Goal: Task Accomplishment & Management: Manage account settings

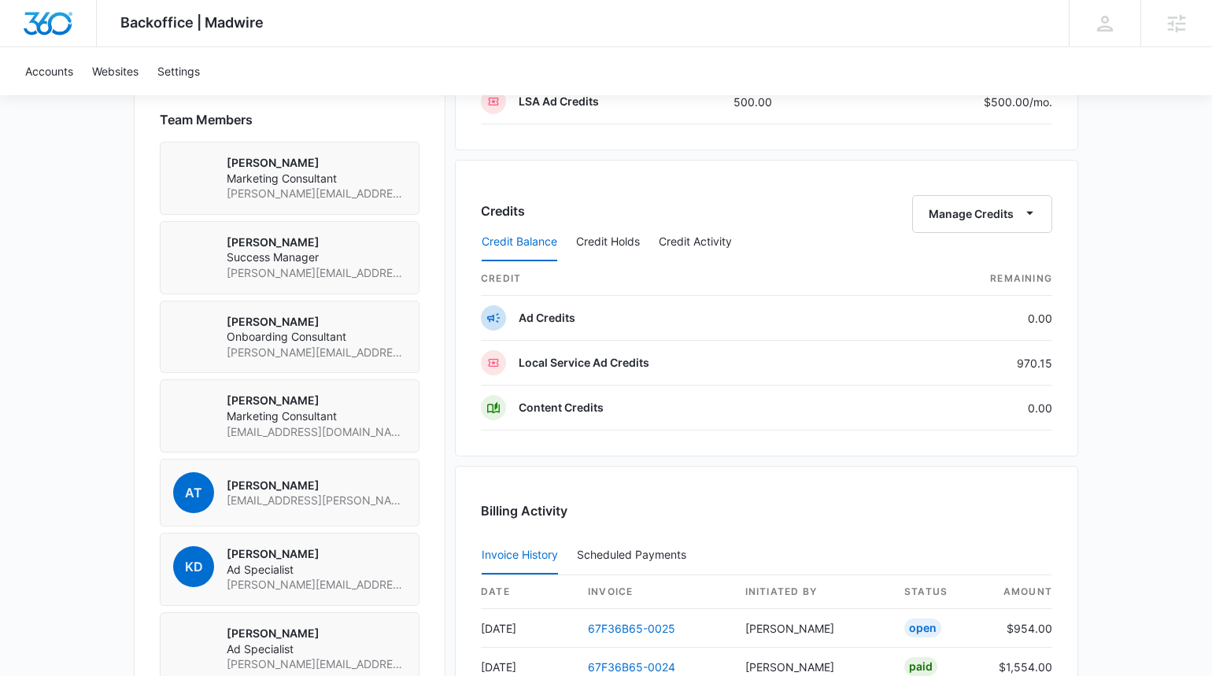
scroll to position [1289, 0]
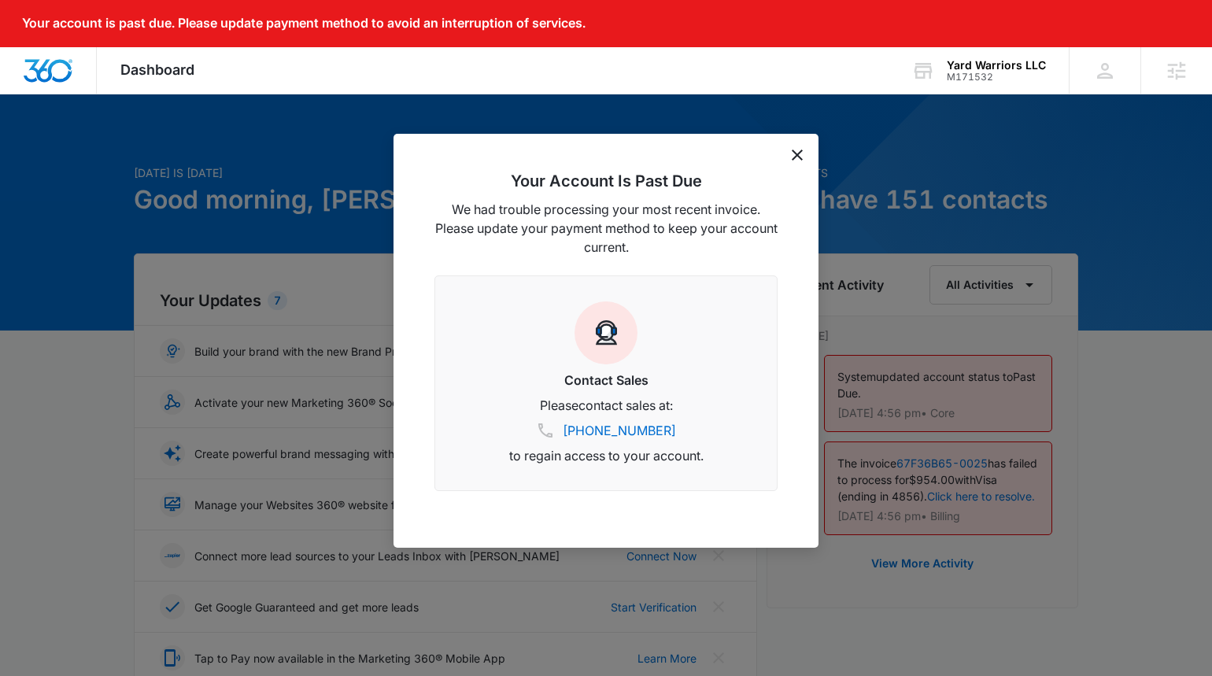
click at [792, 157] on icon "dismiss this dialog" at bounding box center [797, 155] width 11 height 11
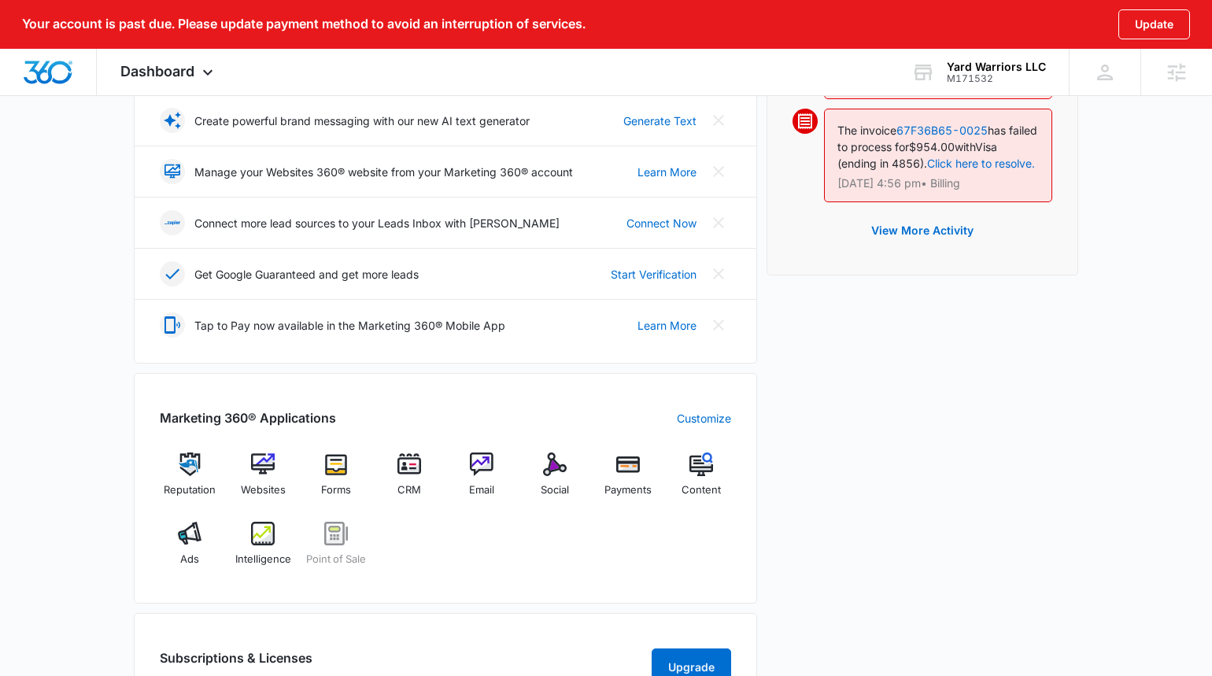
scroll to position [412, 0]
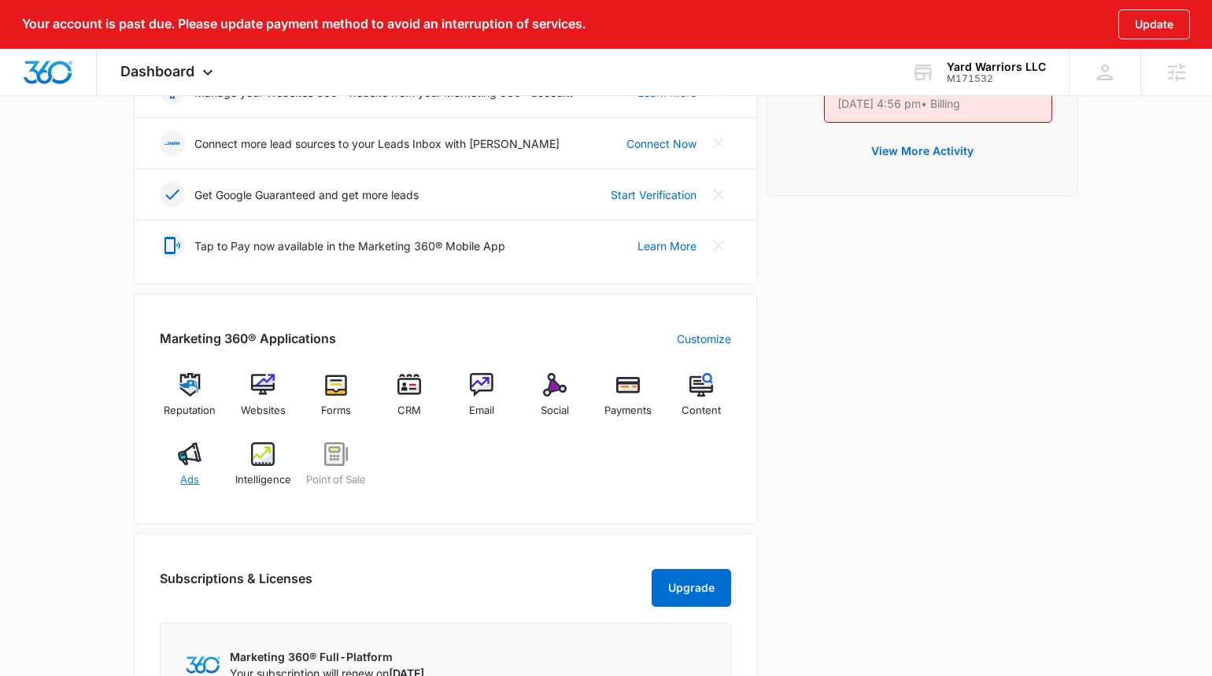
click at [179, 472] on div "Ads" at bounding box center [190, 470] width 61 height 57
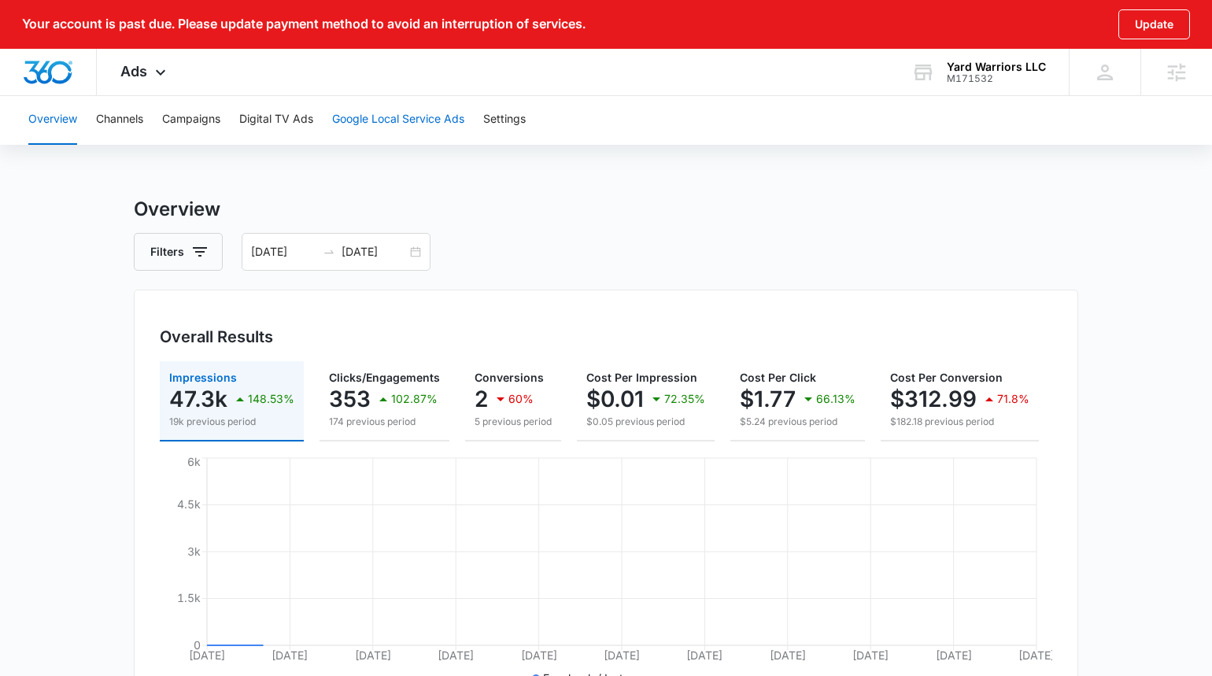
click at [397, 113] on button "Google Local Service Ads" at bounding box center [398, 119] width 132 height 50
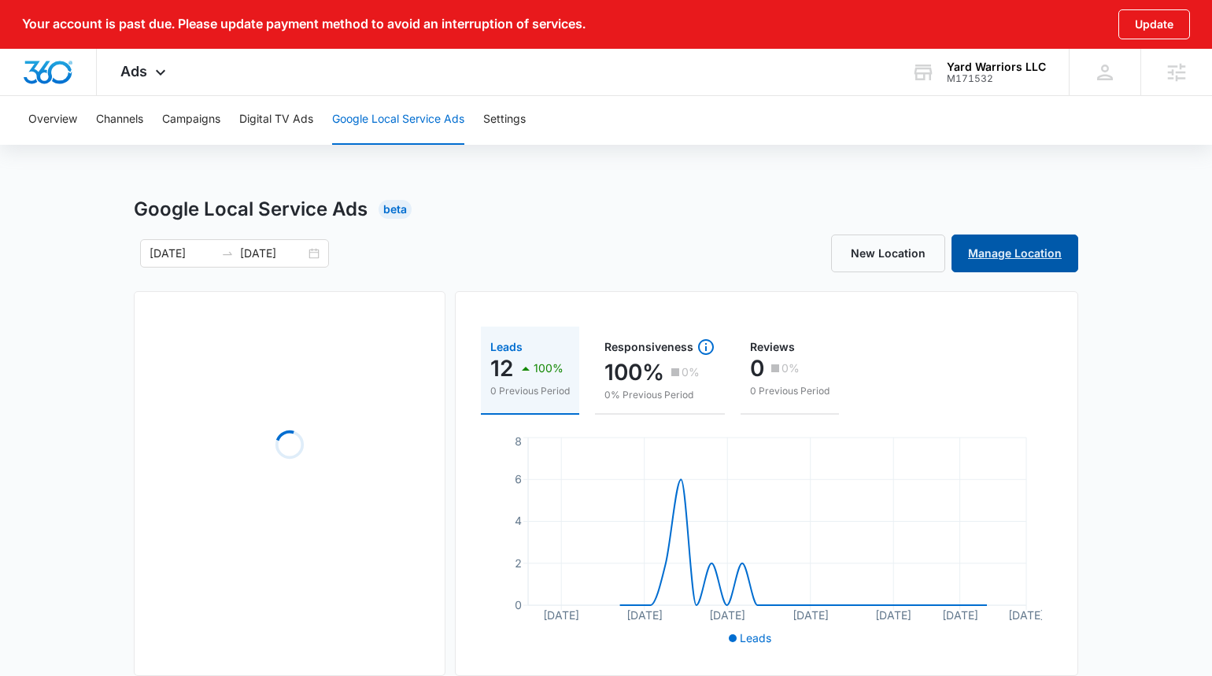
click at [1010, 245] on link "Manage Location" at bounding box center [1015, 254] width 127 height 38
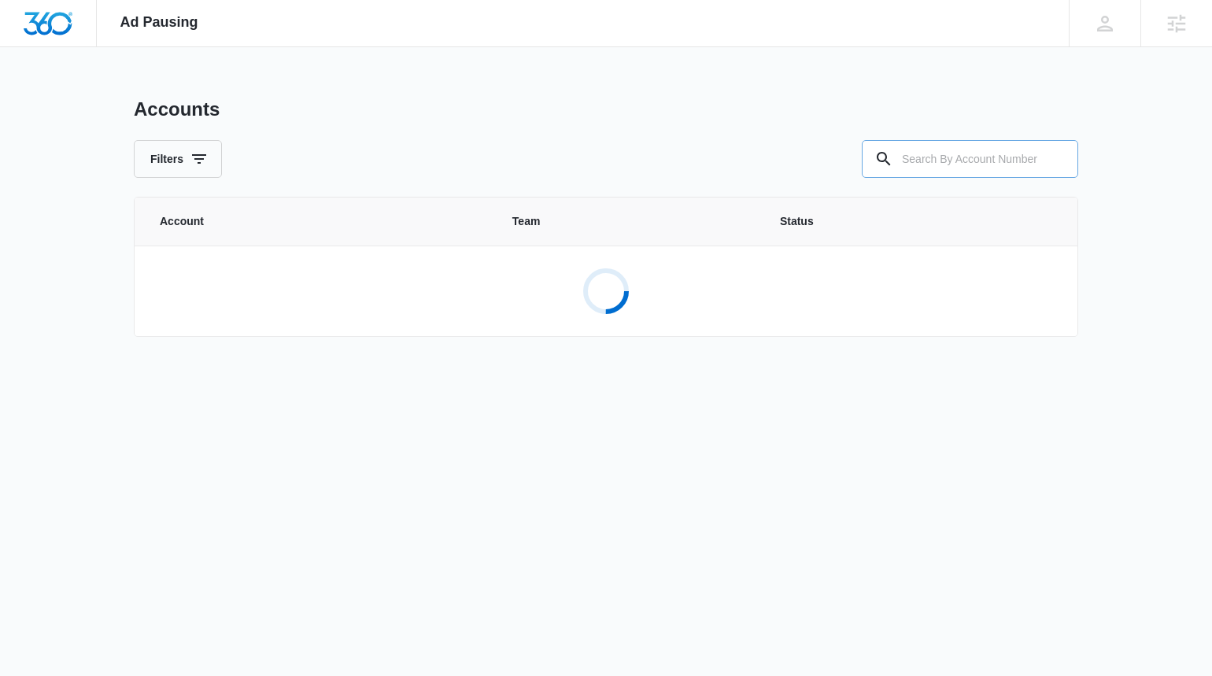
click at [938, 149] on input "text" at bounding box center [970, 159] width 216 height 38
paste input "M171532"
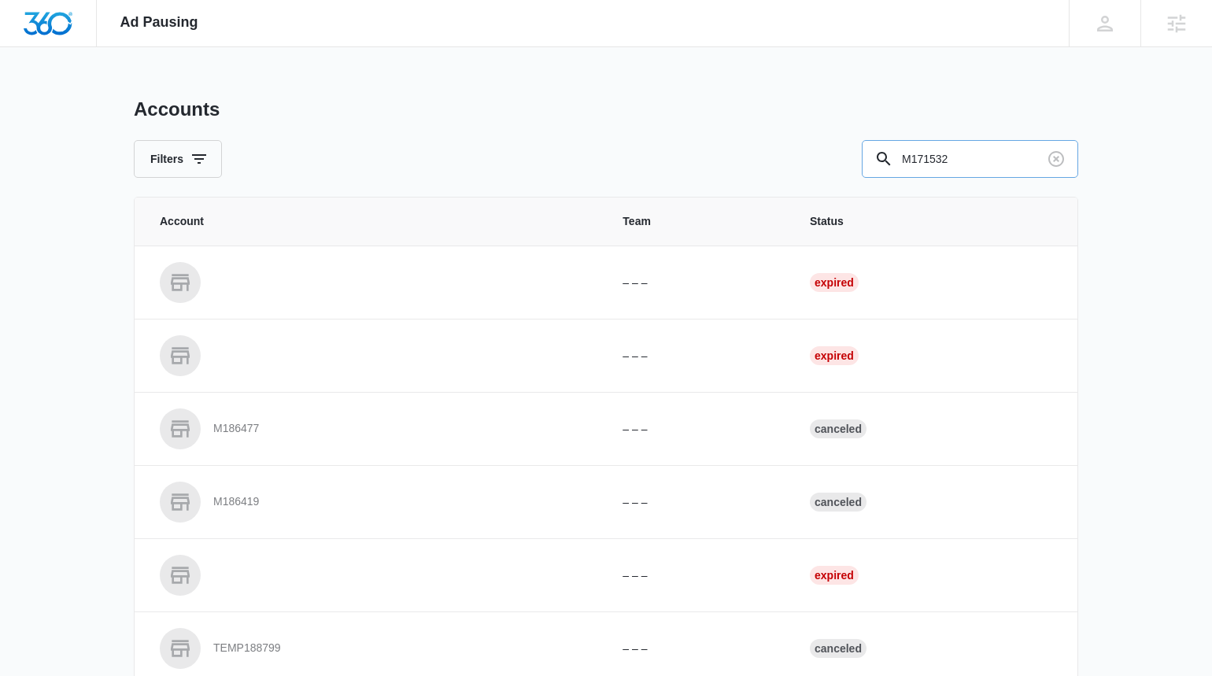
type input "M171532"
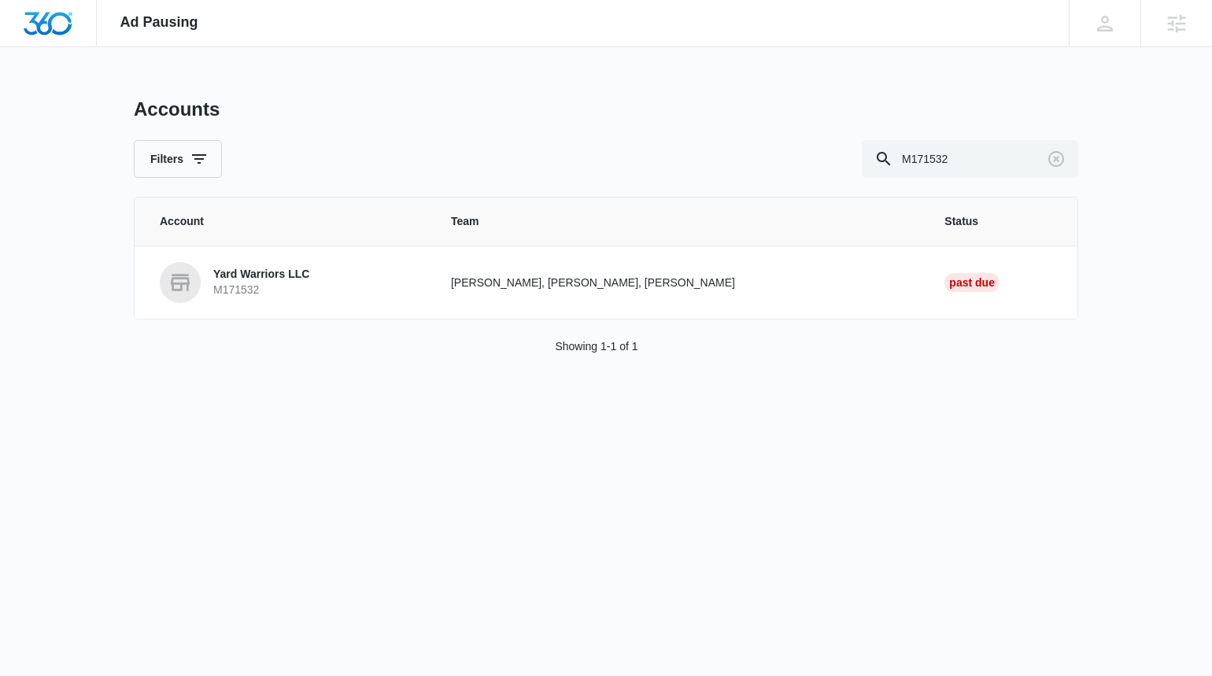
click at [273, 244] on th "Account" at bounding box center [284, 222] width 298 height 48
click at [268, 299] on link "Yard Warriors LLC M171532" at bounding box center [286, 282] width 253 height 41
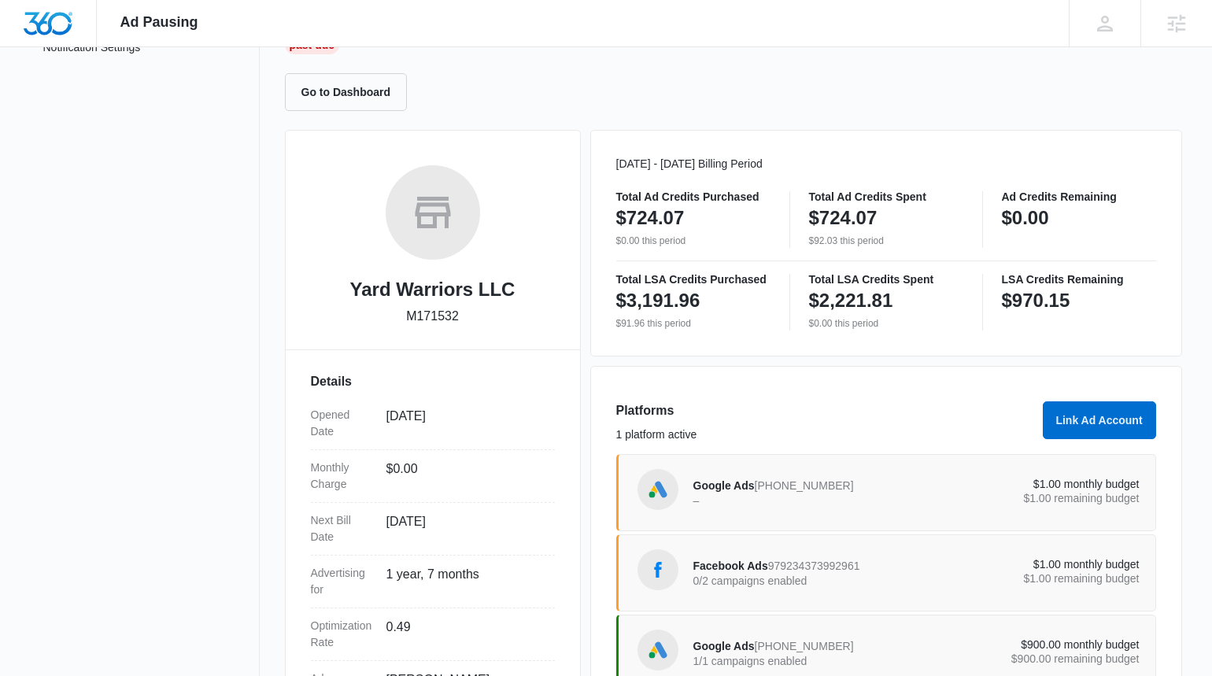
scroll to position [272, 0]
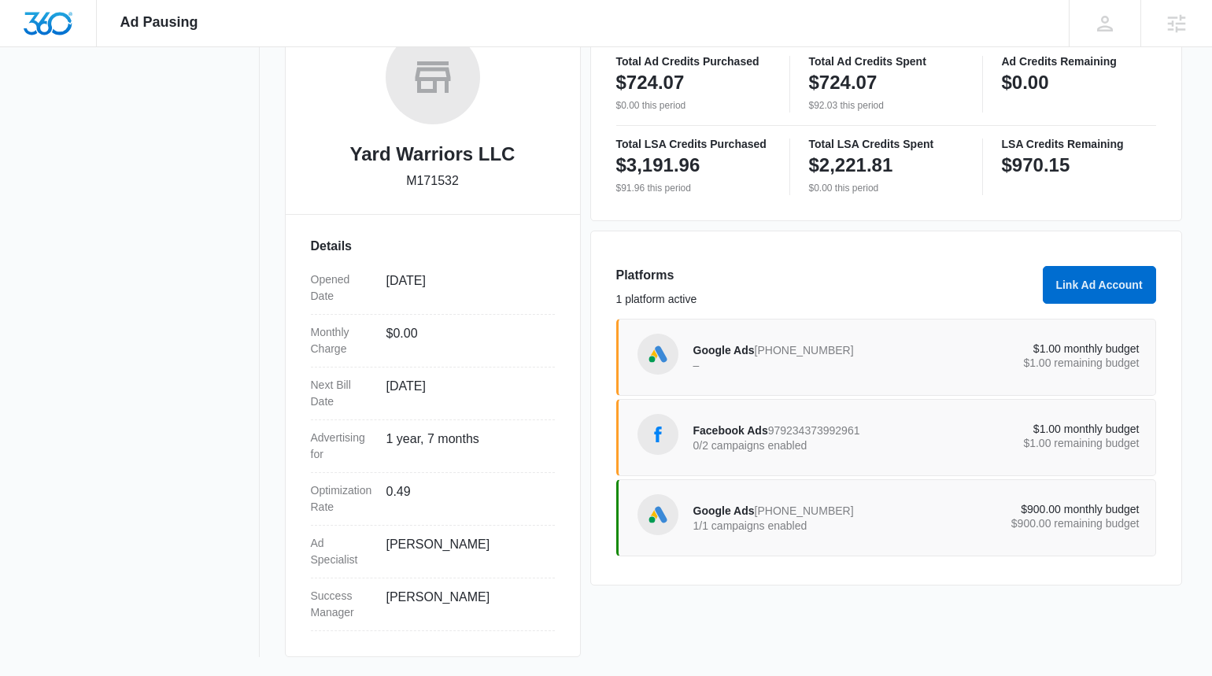
click at [841, 518] on div "Google Ads 872-349-9784 1/1 campaigns enabled" at bounding box center [805, 517] width 224 height 33
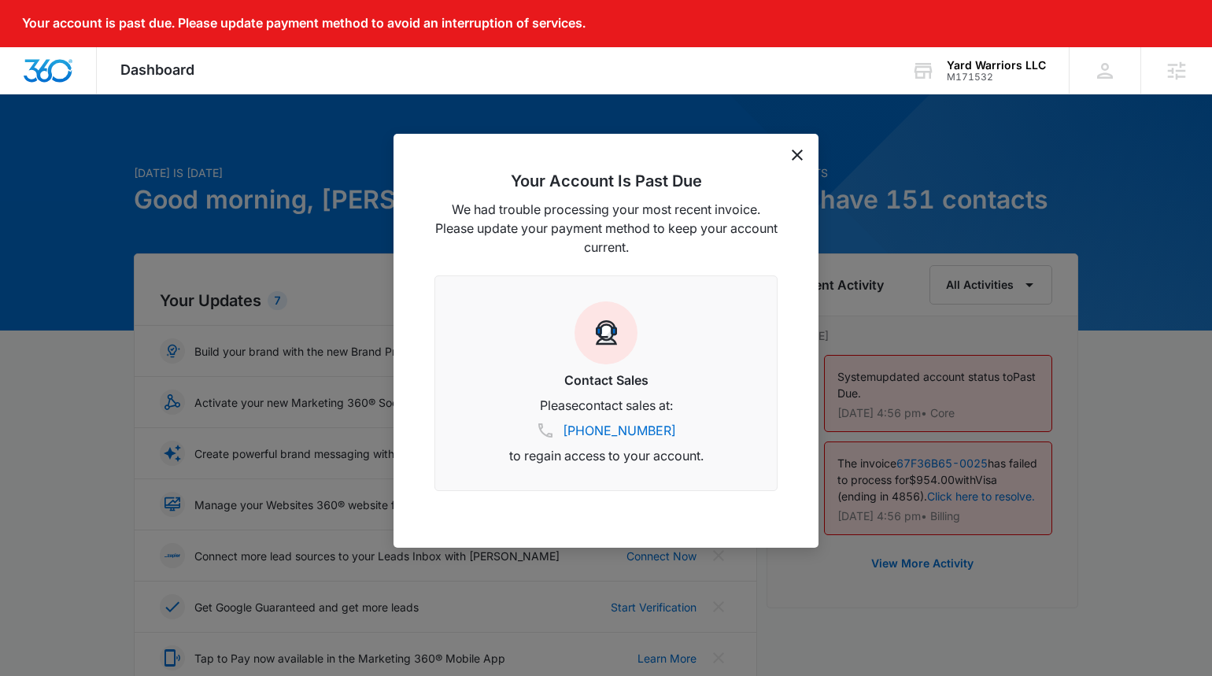
click at [793, 153] on icon "dismiss this dialog" at bounding box center [797, 155] width 11 height 11
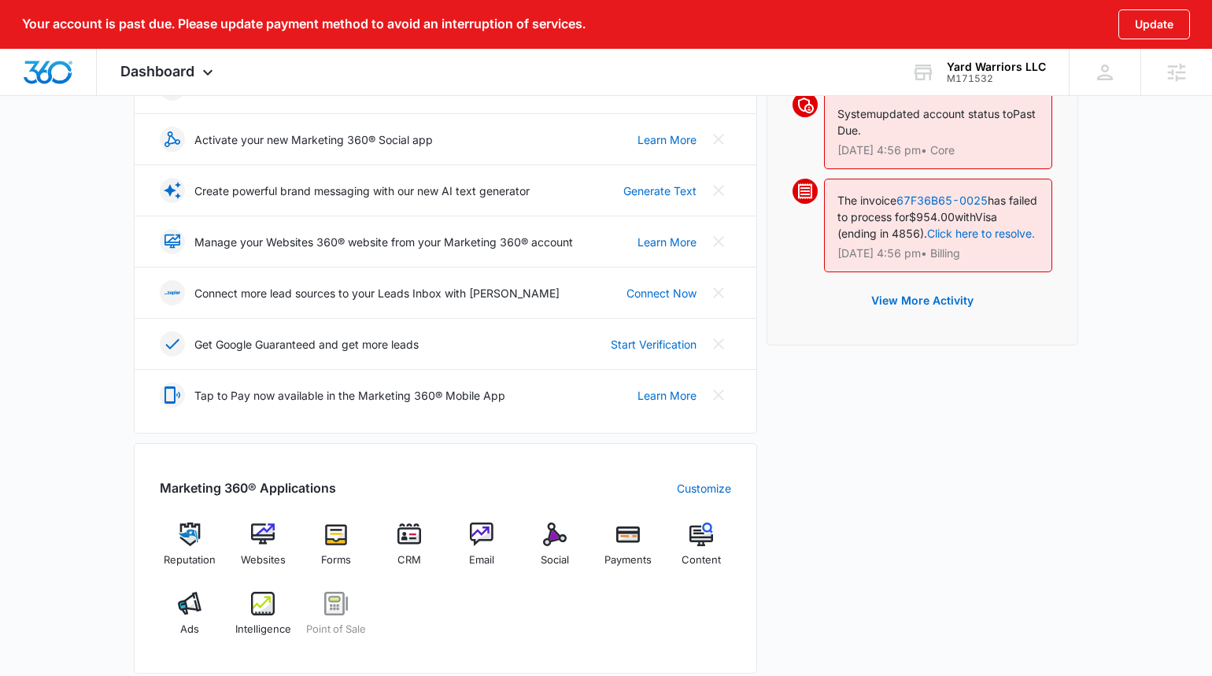
scroll to position [316, 0]
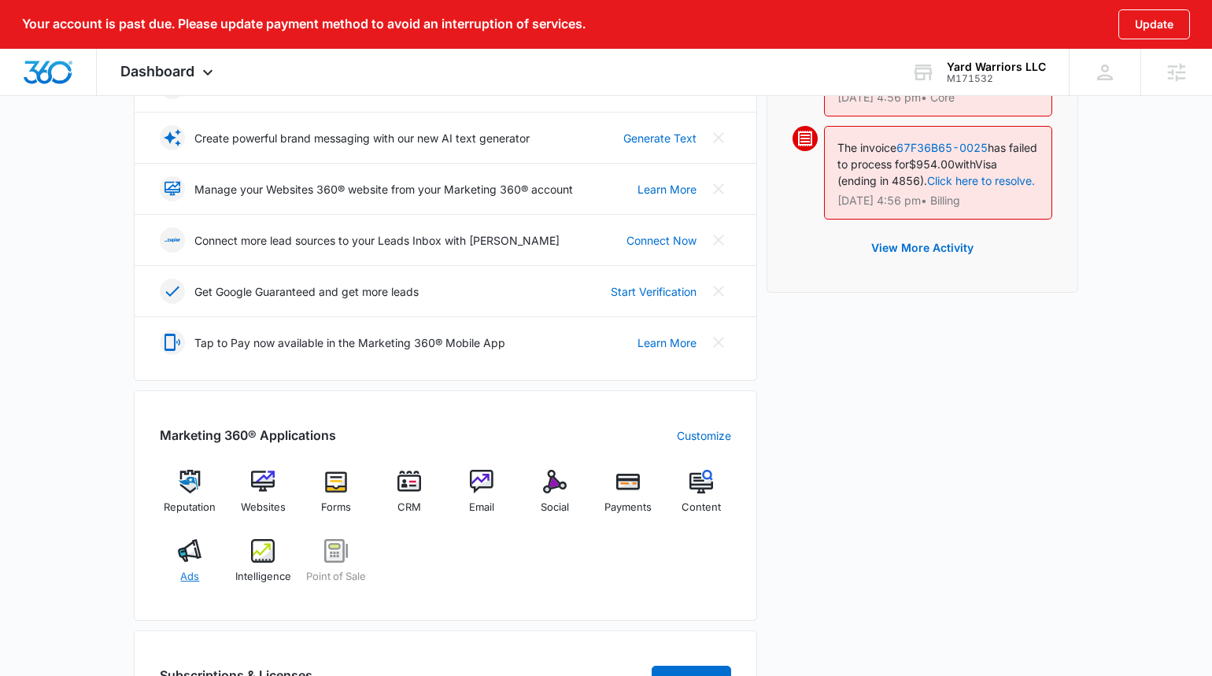
click at [183, 581] on span "Ads" at bounding box center [189, 577] width 19 height 16
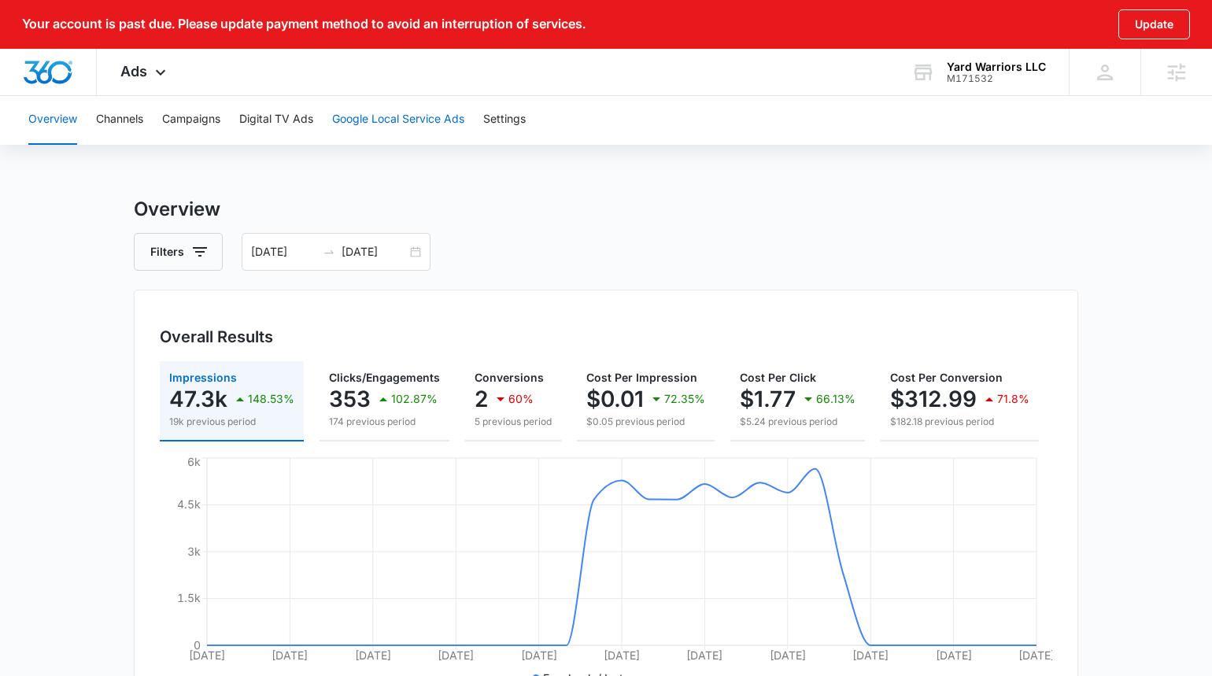
click at [368, 117] on button "Google Local Service Ads" at bounding box center [398, 119] width 132 height 50
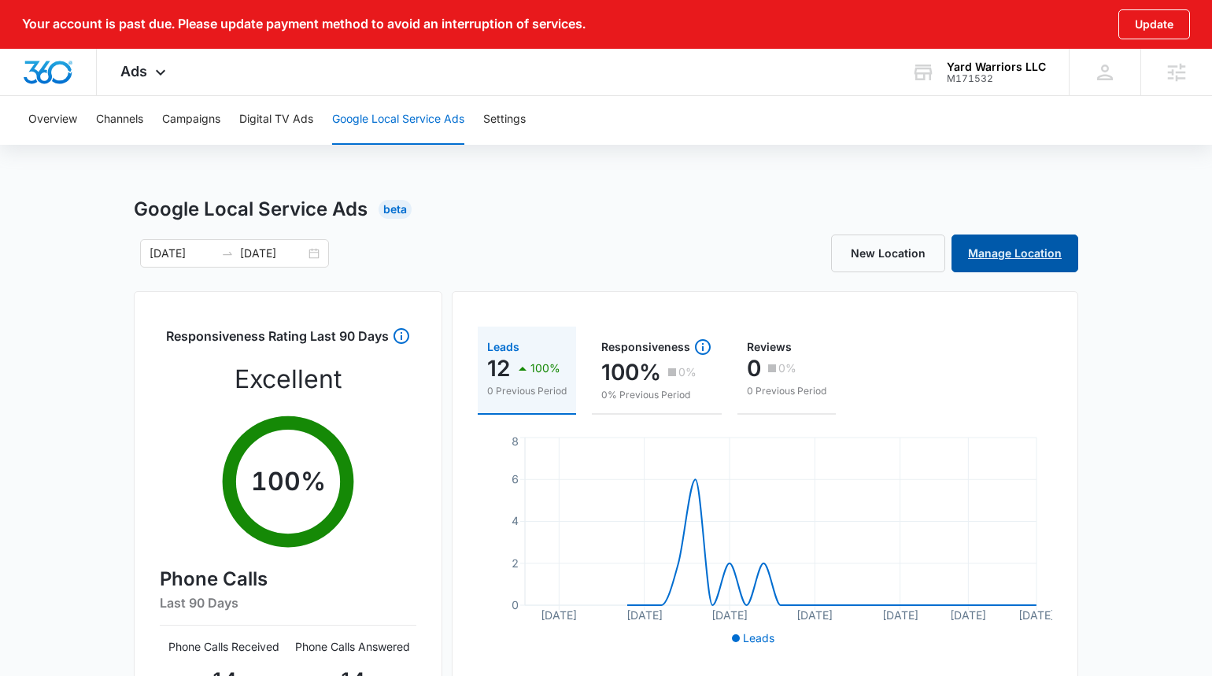
click at [1003, 263] on link "Manage Location" at bounding box center [1015, 254] width 127 height 38
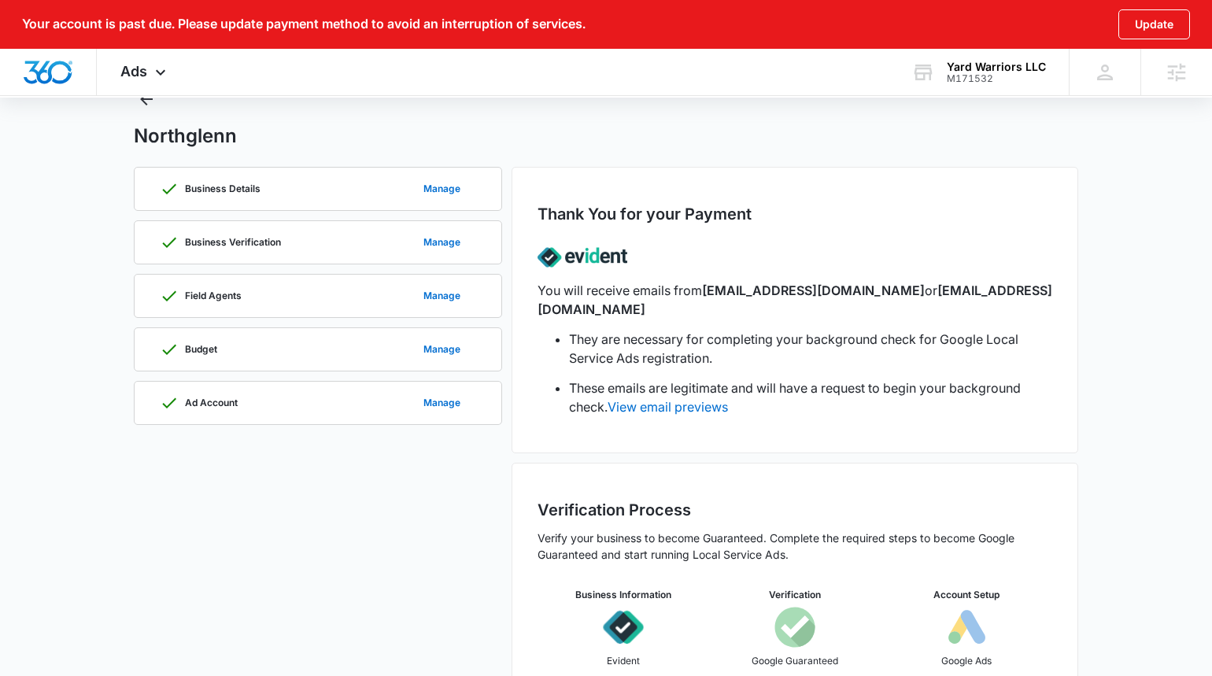
scroll to position [163, 0]
